Goal: Answer question/provide support

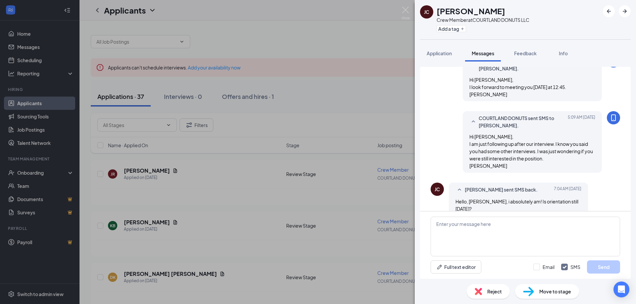
scroll to position [330, 0]
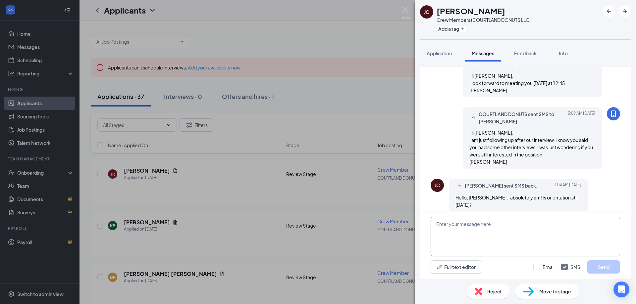
click at [484, 229] on textarea at bounding box center [525, 237] width 189 height 40
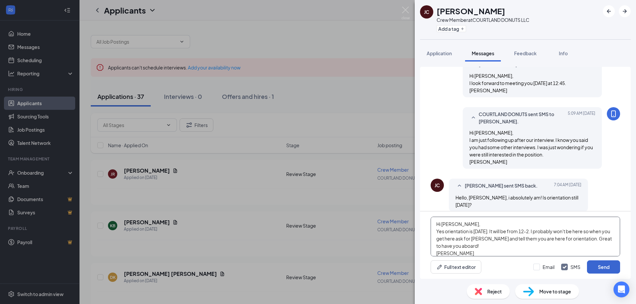
type textarea "Hi [PERSON_NAME], Yes orientation is [DATE]. It will be from 12-2. I probably w…"
click at [599, 264] on button "Send" at bounding box center [603, 267] width 33 height 13
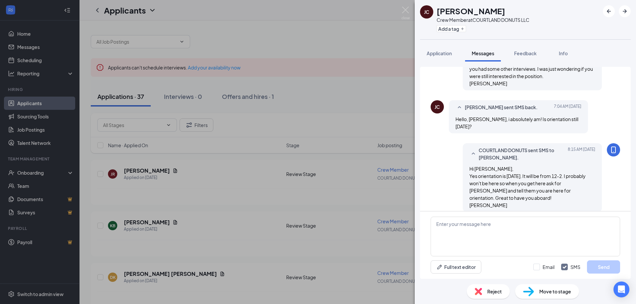
scroll to position [409, 0]
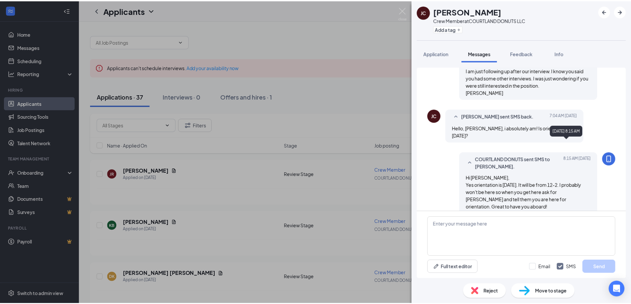
scroll to position [389, 0]
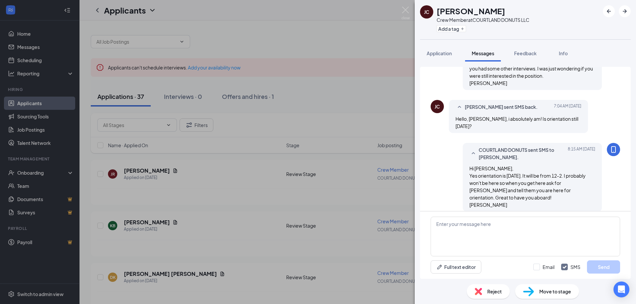
click at [272, 45] on div "JC Jazlyn Carl Crew Member at COURTLAND DONUTS LLC Add a tag Application Messag…" at bounding box center [318, 152] width 636 height 304
